Goal: Check status: Check status

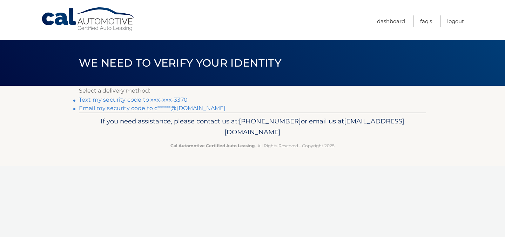
click at [142, 100] on link "Text my security code to xxx-xxx-3370" at bounding box center [133, 99] width 109 height 7
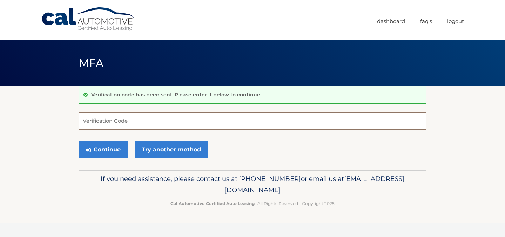
click at [127, 118] on input "Verification Code" at bounding box center [252, 121] width 347 height 18
type input "325757"
click at [117, 147] on button "Continue" at bounding box center [103, 150] width 49 height 18
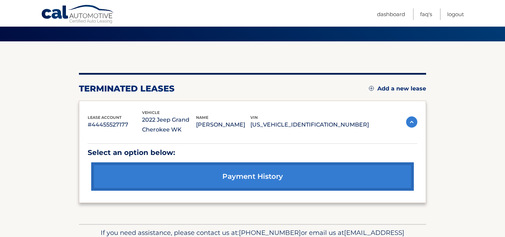
scroll to position [38, 0]
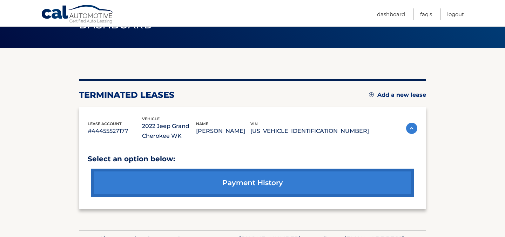
click at [413, 127] on img at bounding box center [411, 128] width 11 height 11
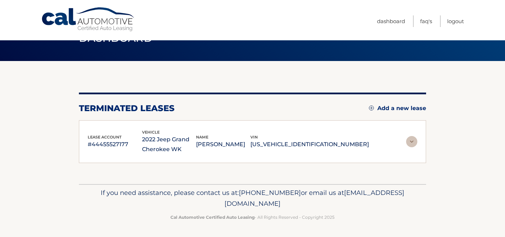
scroll to position [25, 0]
click at [413, 127] on div "lease account #44455527177 vehicle 2022 Jeep Grand Cherokee WK name [PERSON_NAM…" at bounding box center [252, 141] width 347 height 43
click at [410, 140] on img at bounding box center [411, 141] width 11 height 11
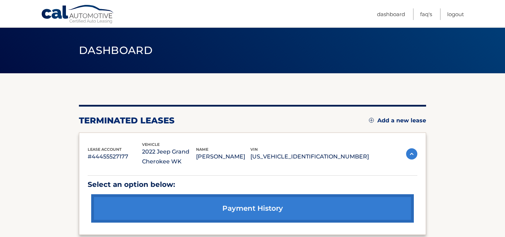
scroll to position [0, 0]
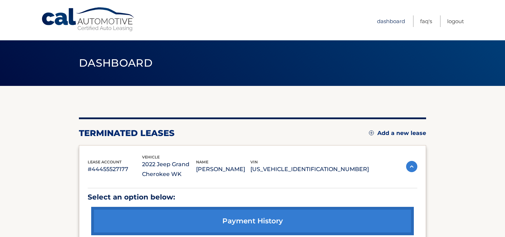
click at [395, 22] on link "Dashboard" at bounding box center [391, 21] width 28 height 12
